Goal: Task Accomplishment & Management: Use online tool/utility

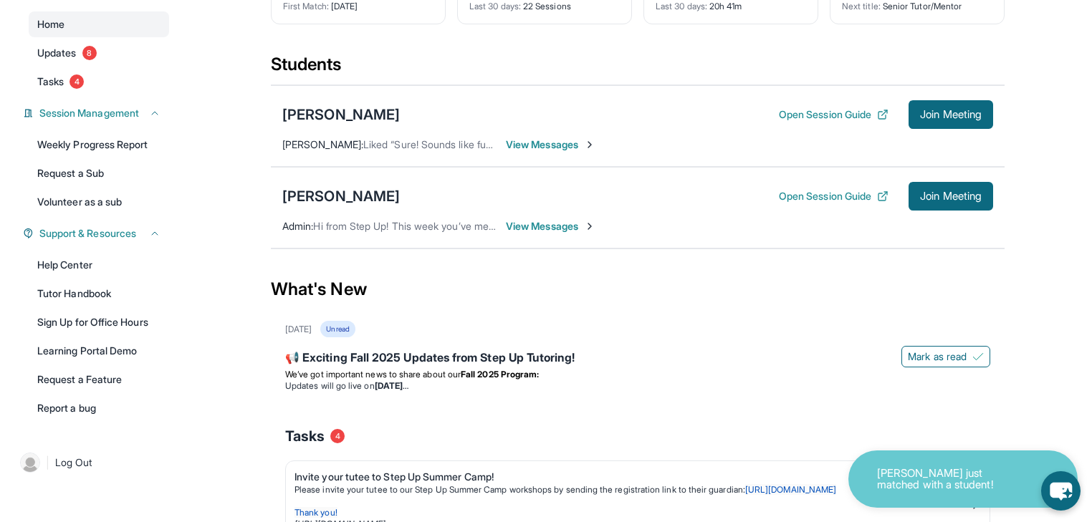
scroll to position [153, 0]
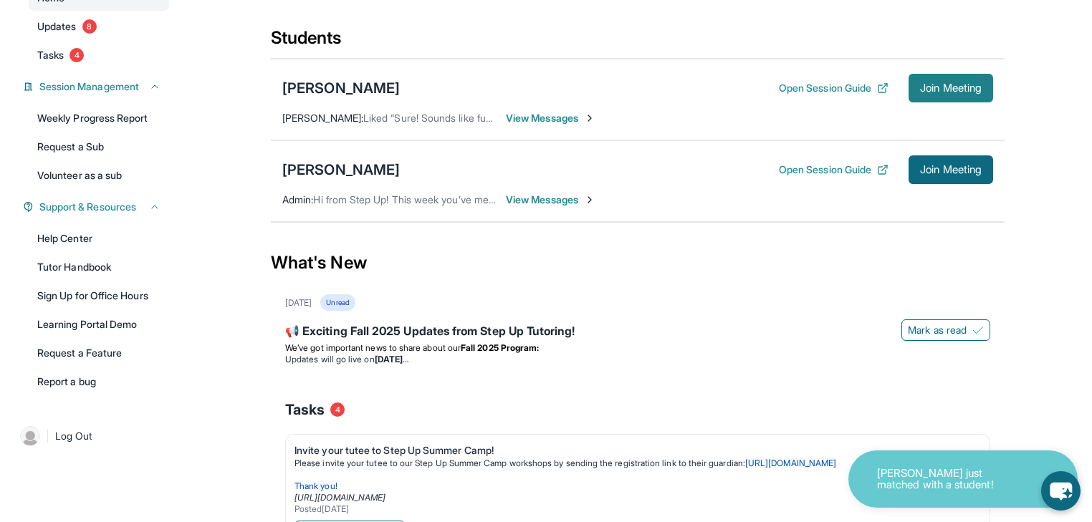
click at [982, 92] on span "Join Meeting" at bounding box center [951, 88] width 62 height 9
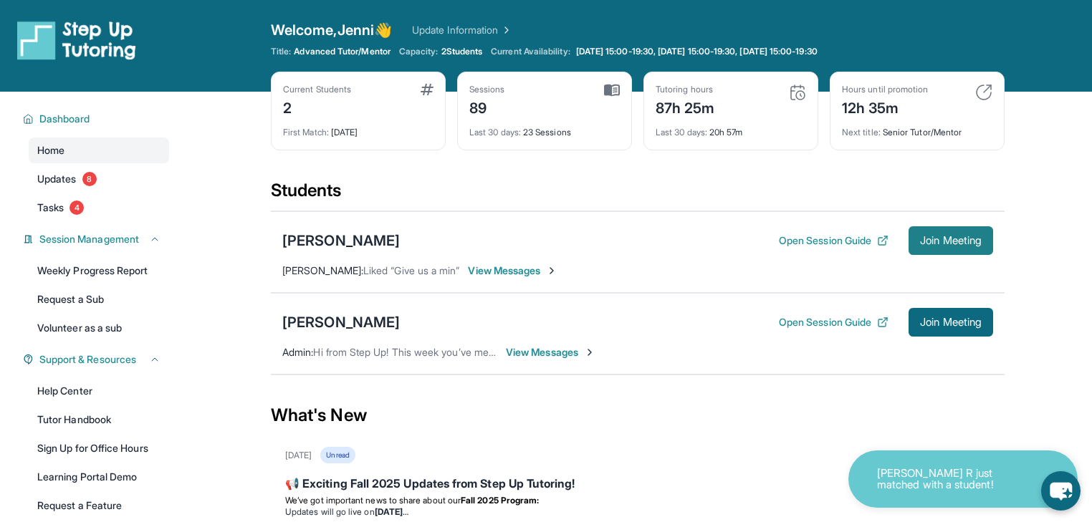
click at [982, 245] on span "Join Meeting" at bounding box center [951, 241] width 62 height 9
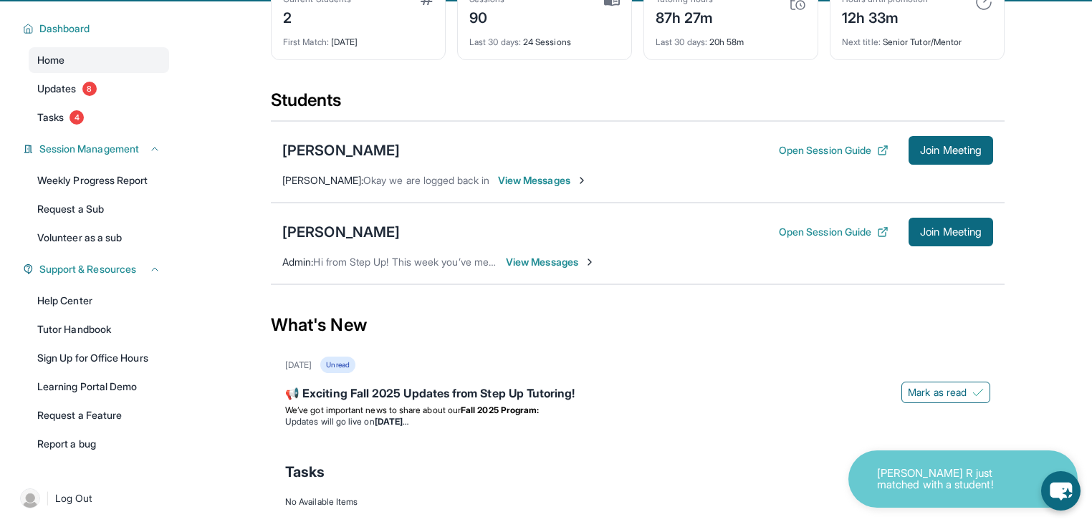
scroll to position [153, 0]
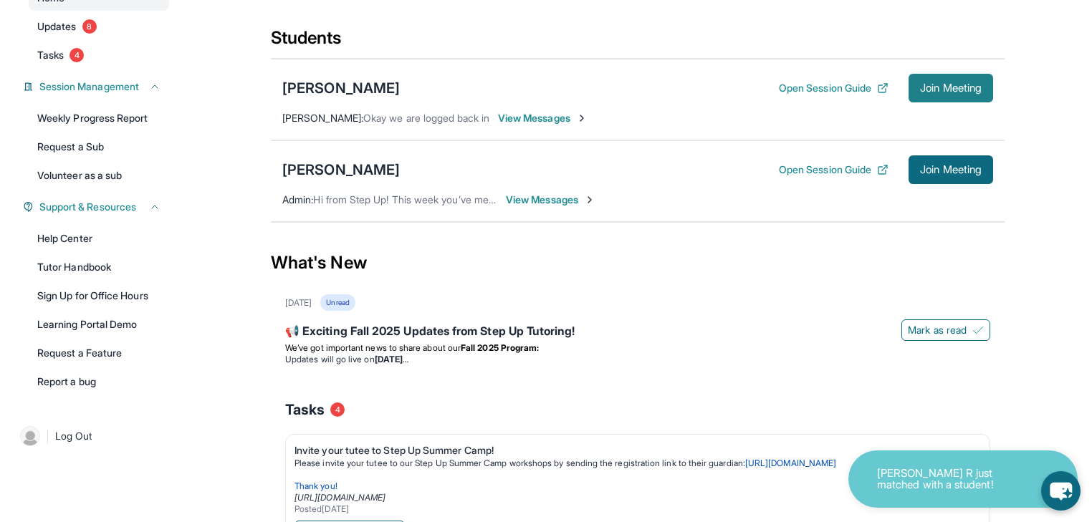
click at [982, 92] on span "Join Meeting" at bounding box center [951, 88] width 62 height 9
